Goal: Task Accomplishment & Management: Use online tool/utility

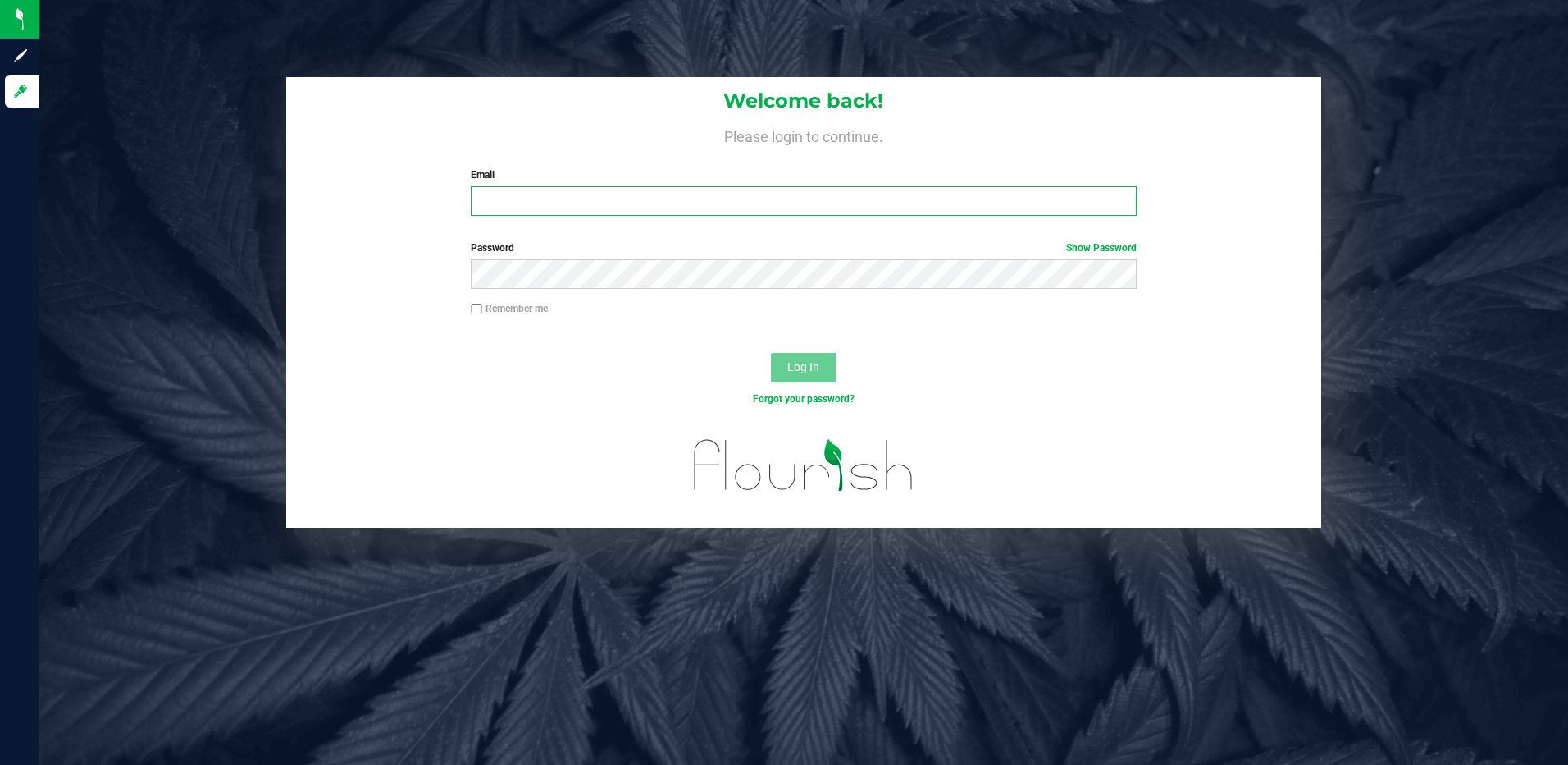
click at [690, 196] on input "Email" at bounding box center [803, 201] width 666 height 30
type input "jfaurie@liveparallel.com"
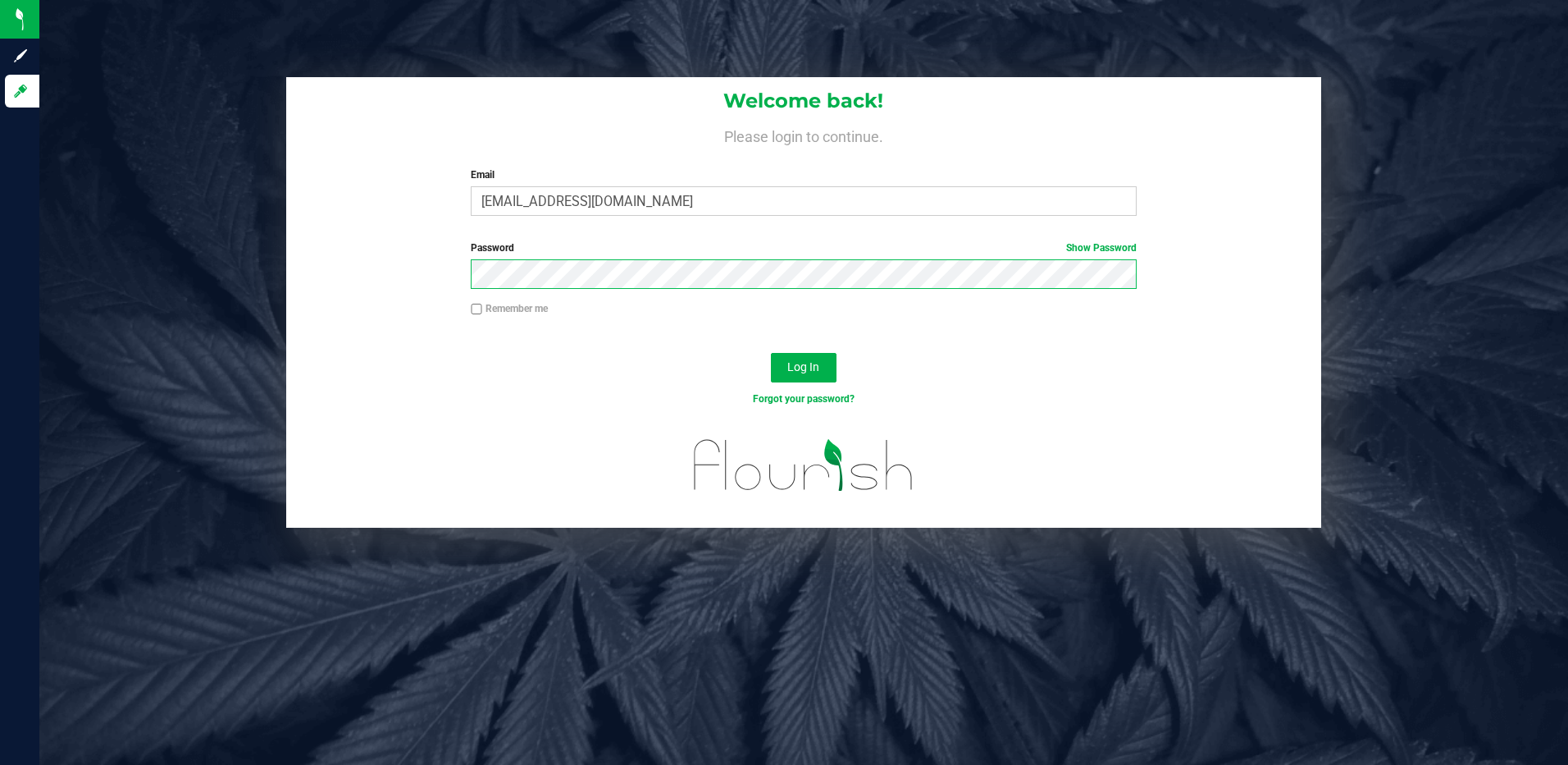
click at [771, 353] on button "Log In" at bounding box center [804, 368] width 66 height 30
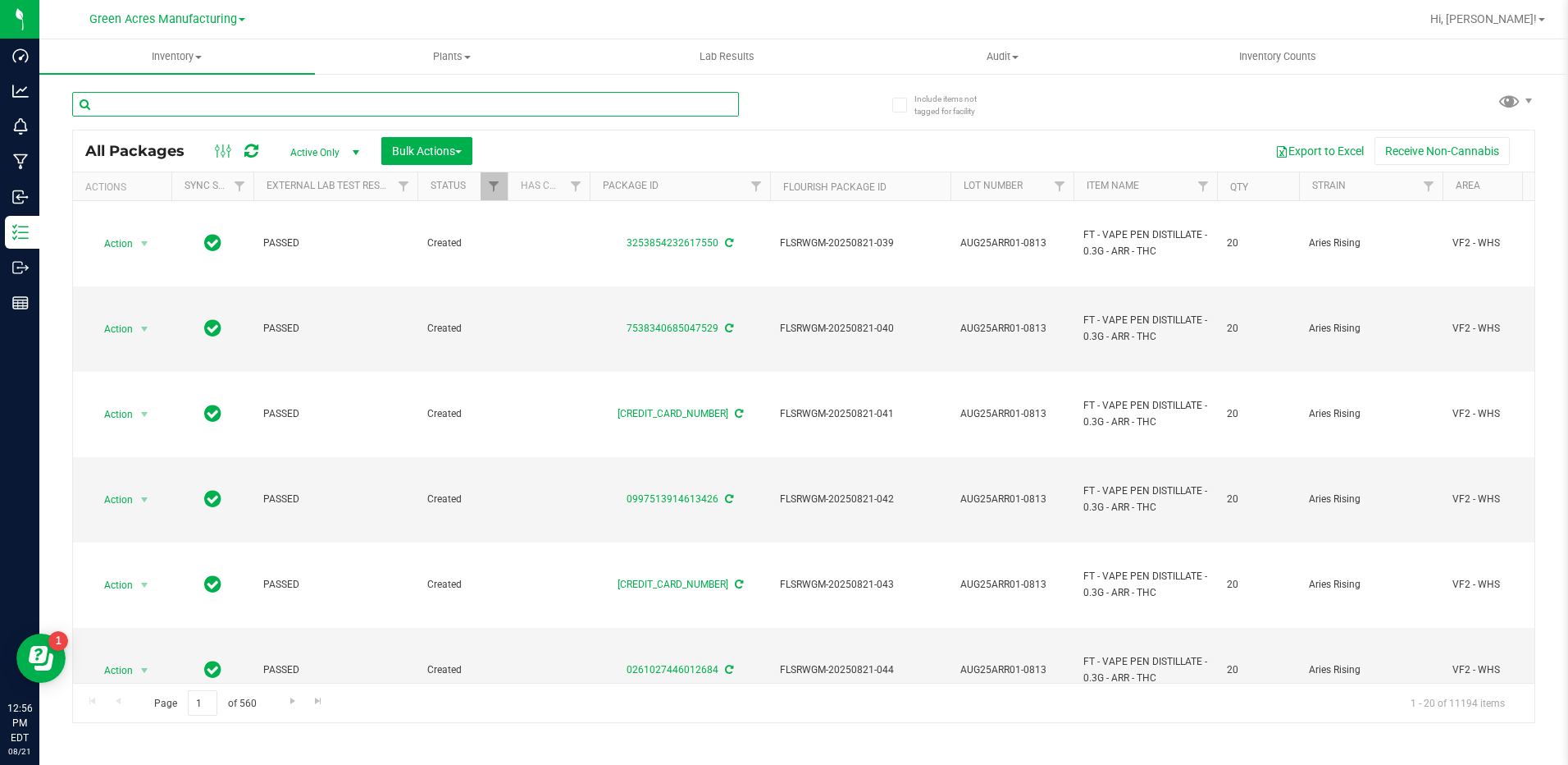
click at [278, 102] on input "text" at bounding box center [405, 104] width 667 height 25
paste input "0164577987253577"
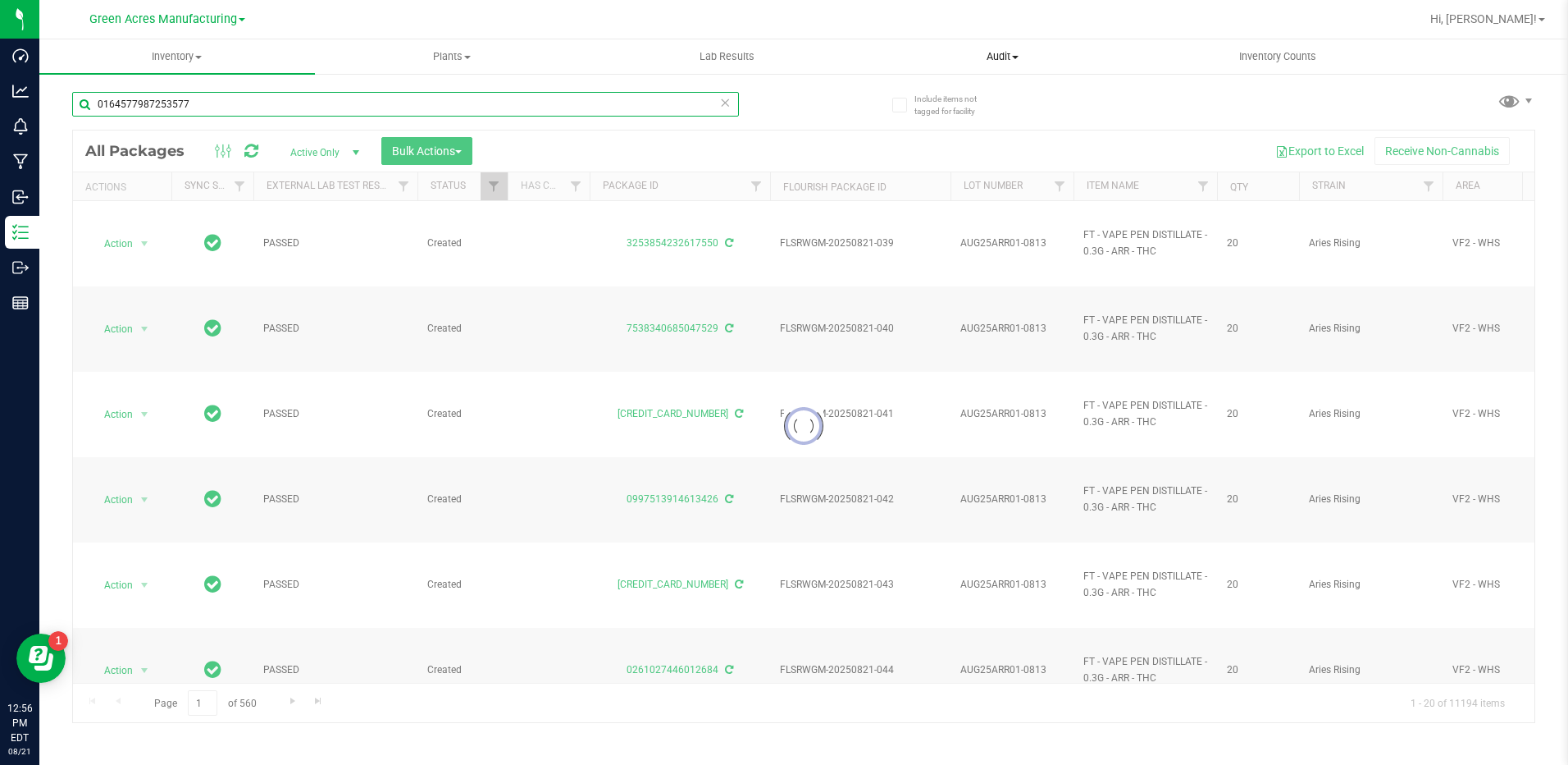
type input "0164577987253577"
click at [874, 64] on uib-tab-heading "Audit Inventory auditing Package history" at bounding box center [1003, 57] width 274 height 33
click at [874, 64] on uib-tab-heading "Audit Inventory auditing Package history" at bounding box center [1003, 57] width 275 height 35
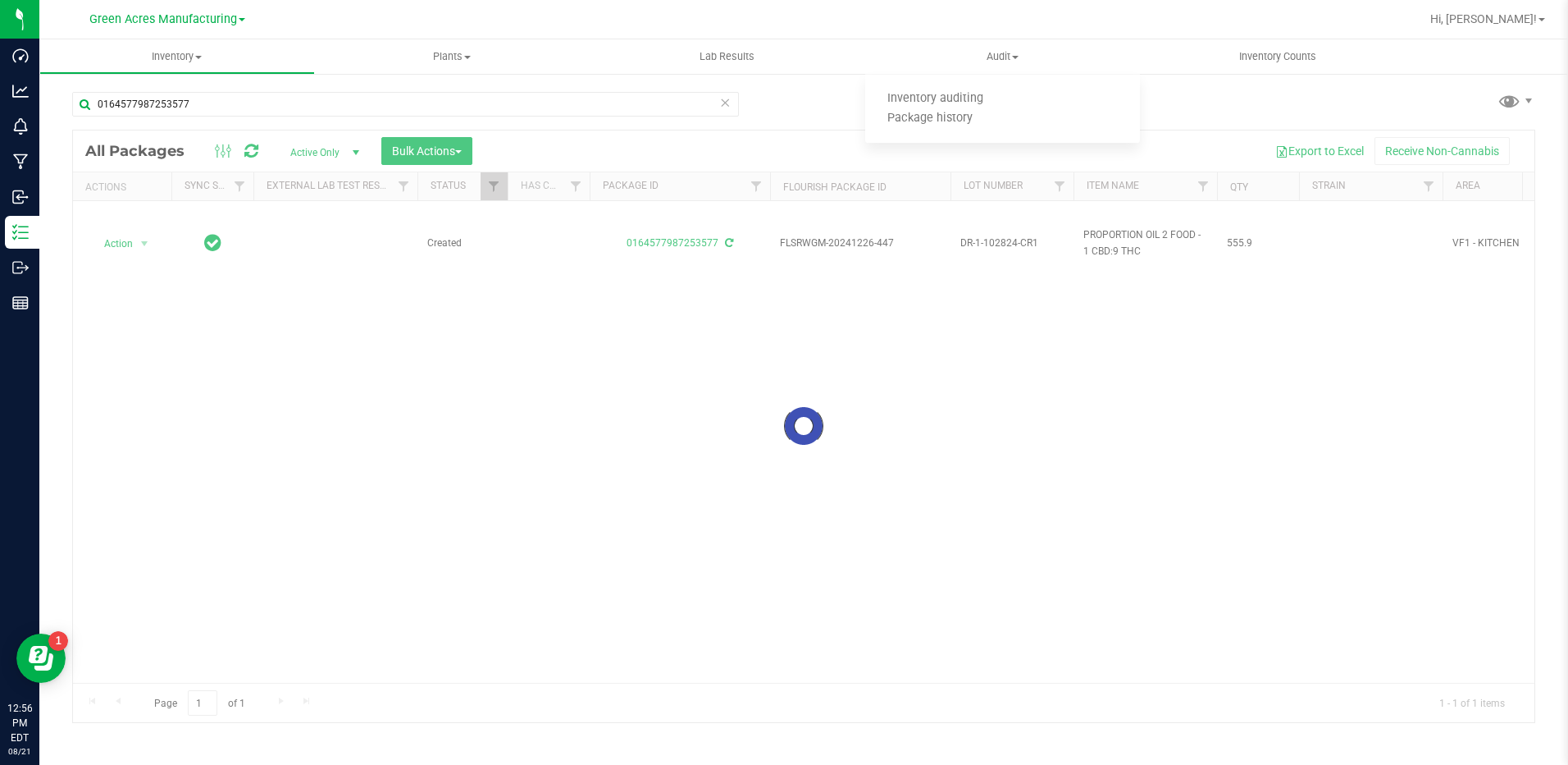
click at [146, 284] on div at bounding box center [803, 426] width 1461 height 592
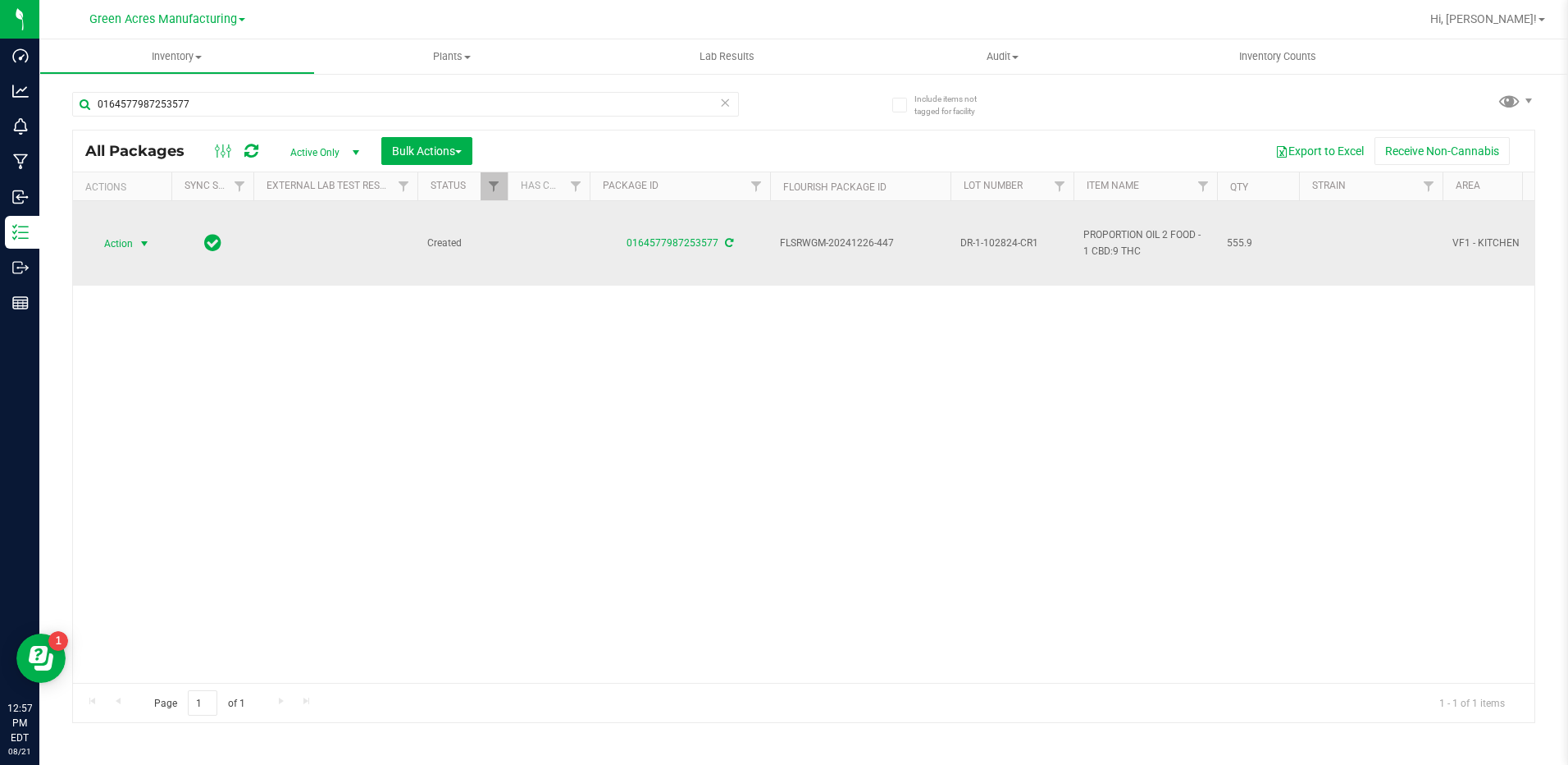
click at [138, 246] on span "select" at bounding box center [144, 244] width 13 height 13
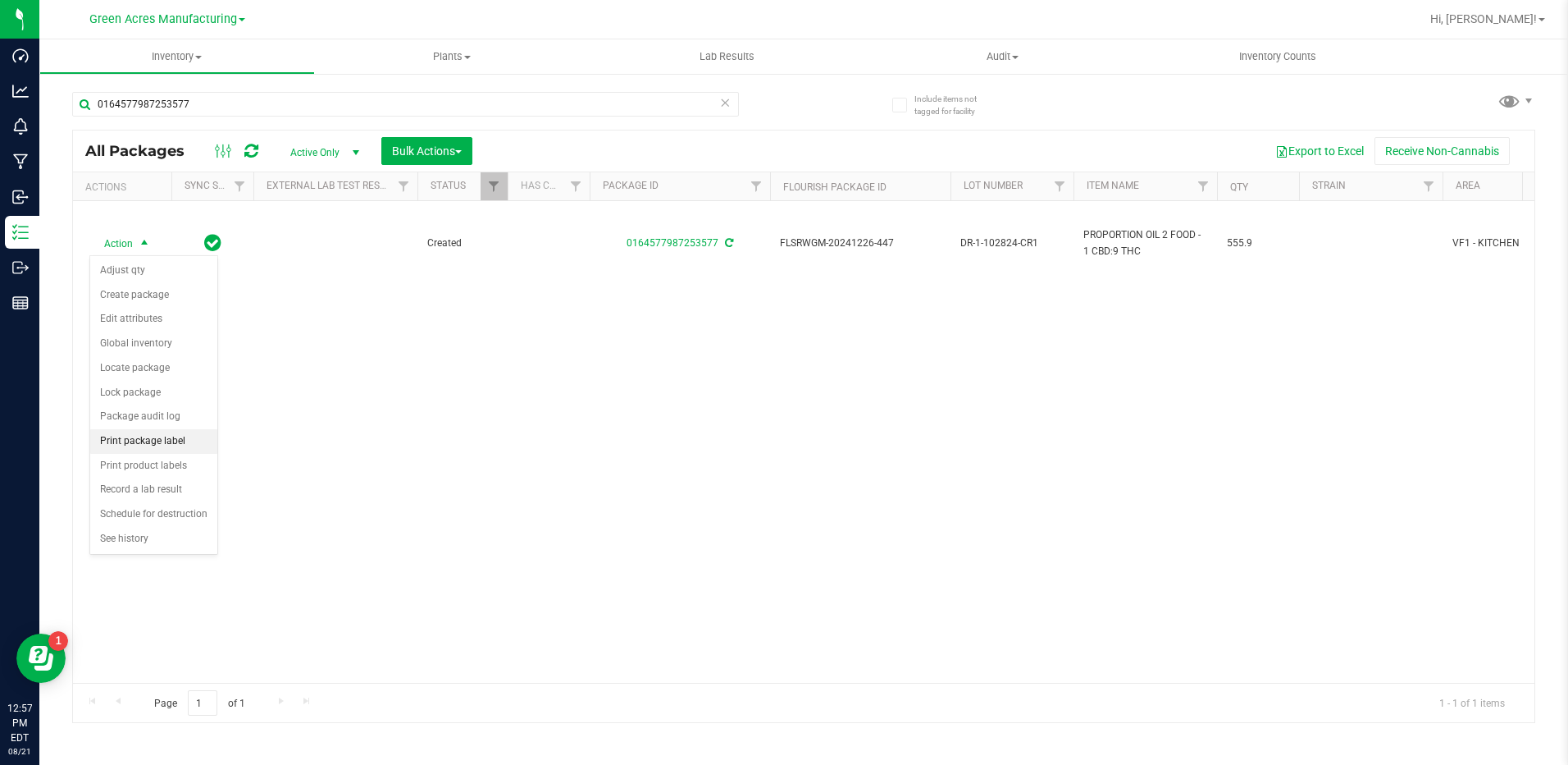
click at [142, 446] on li "Print package label" at bounding box center [153, 441] width 127 height 25
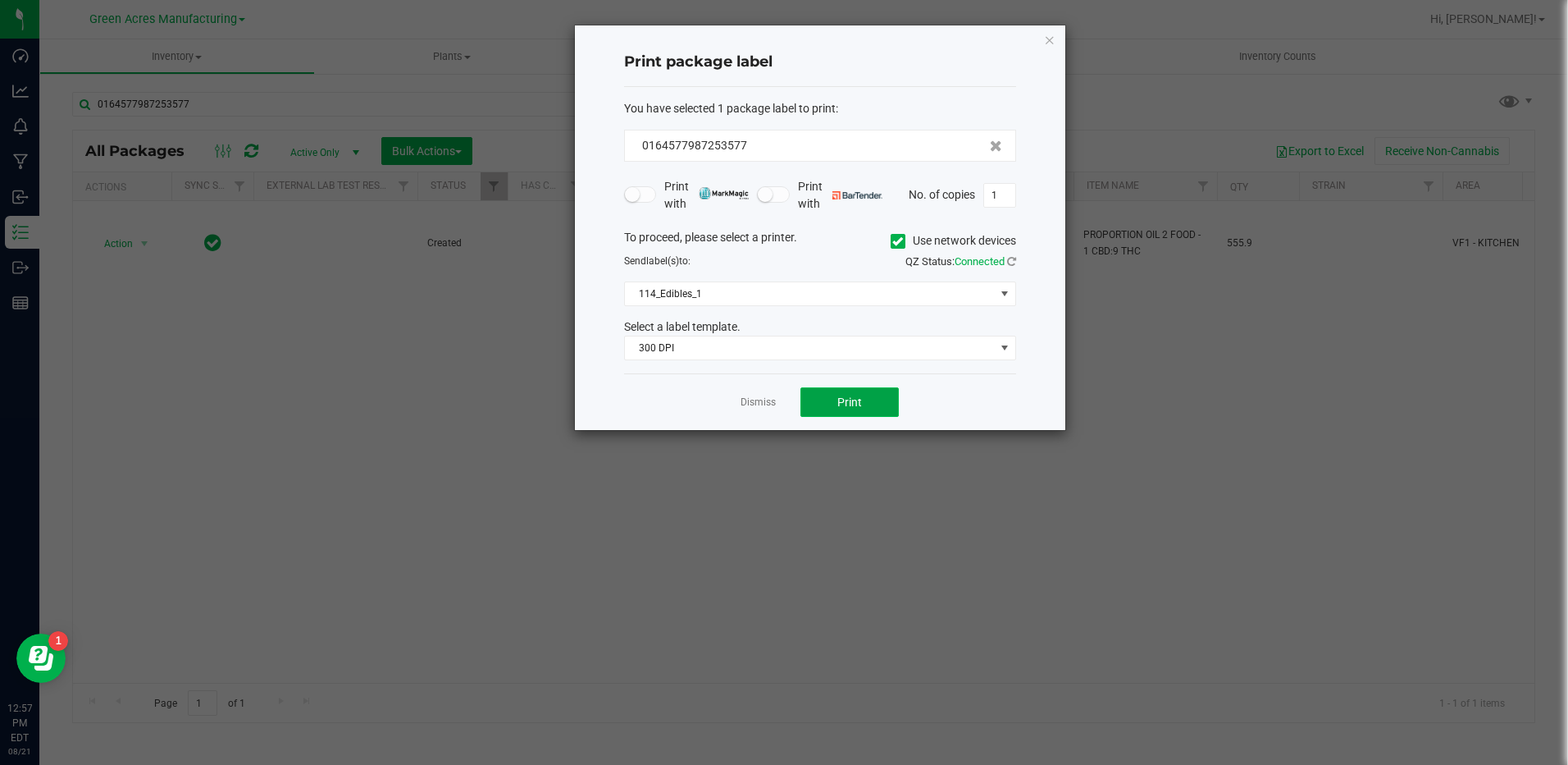
click at [833, 401] on button "Print" at bounding box center [849, 402] width 98 height 30
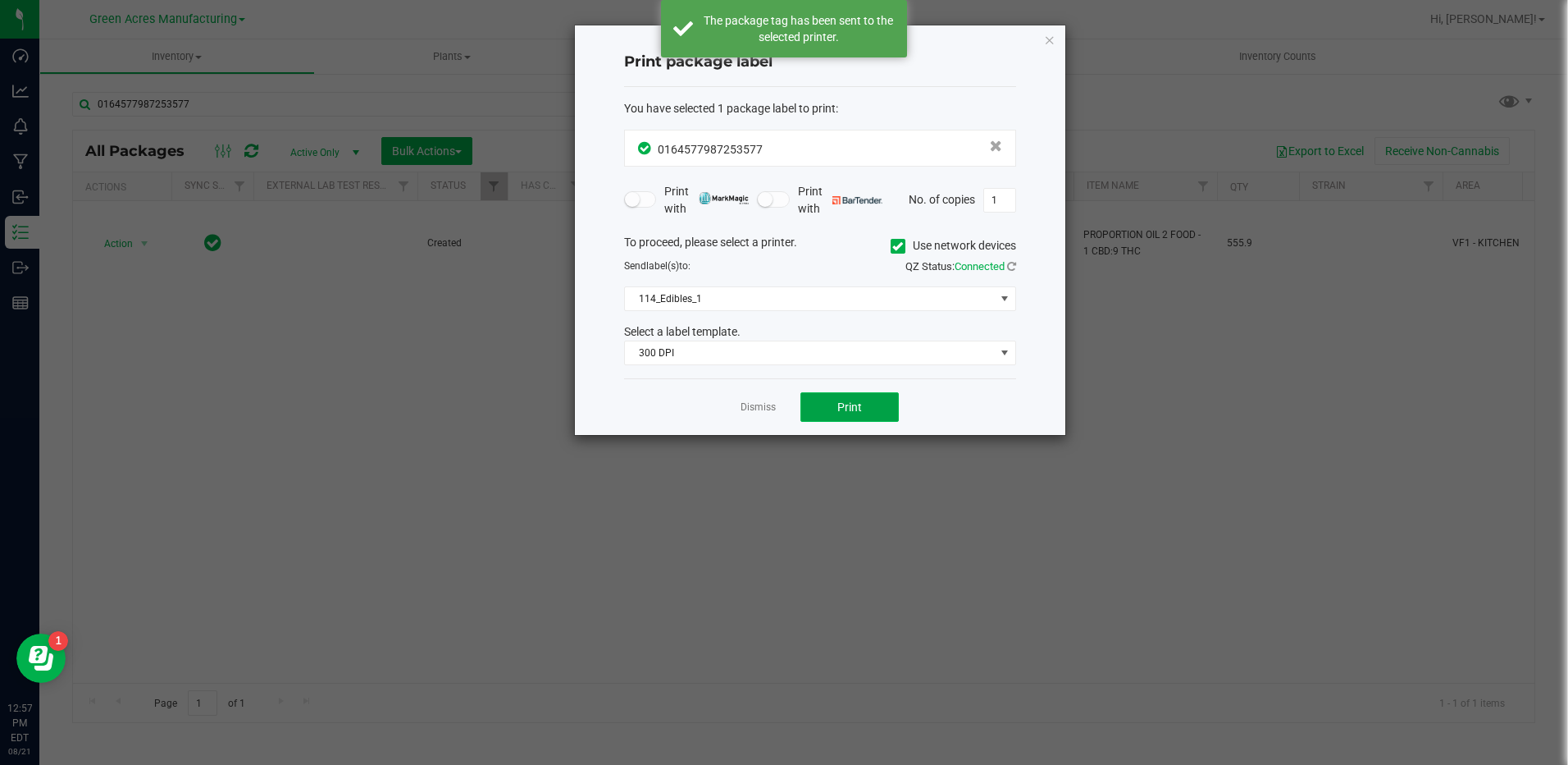
click at [833, 401] on button "Print" at bounding box center [849, 407] width 98 height 30
click at [1006, 259] on div "QZ Status: Connected" at bounding box center [924, 266] width 208 height 16
click at [1010, 265] on icon at bounding box center [1011, 265] width 9 height 11
click at [890, 410] on button "Print" at bounding box center [849, 407] width 98 height 30
